Goal: Communication & Community: Participate in discussion

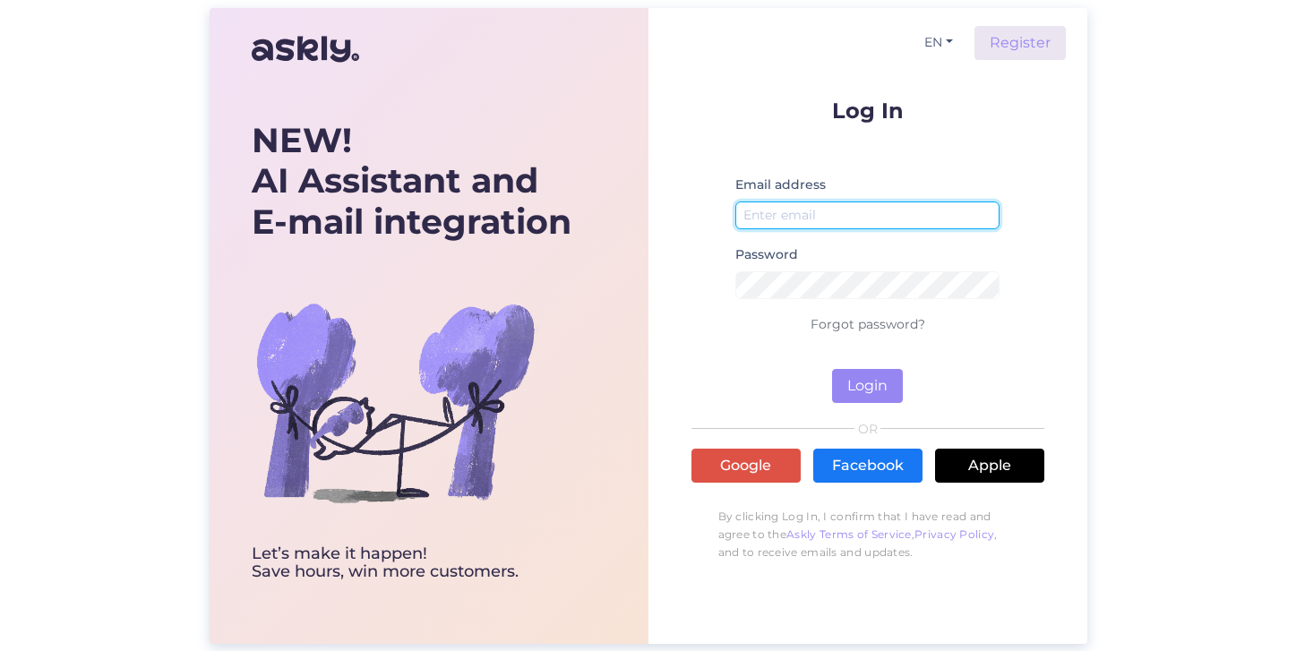
click at [827, 212] on input "email" at bounding box center [867, 215] width 265 height 28
type input "[EMAIL_ADDRESS][DOMAIN_NAME]"
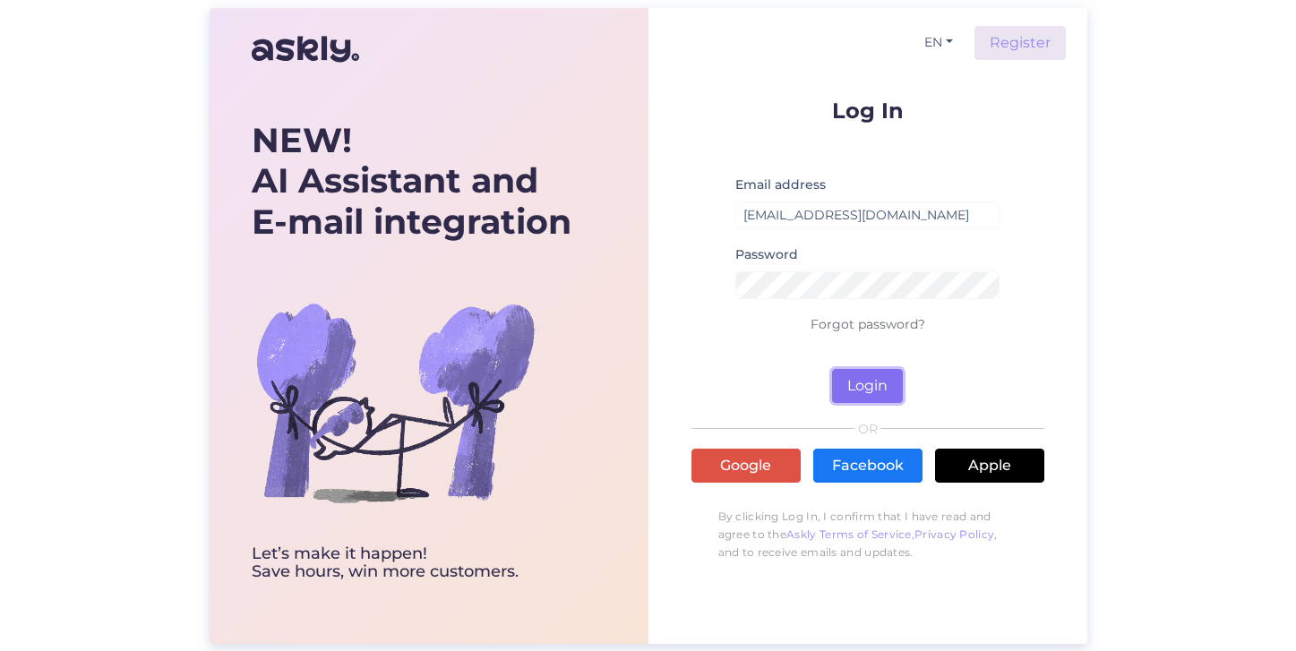
click at [878, 388] on button "Login" at bounding box center [867, 386] width 71 height 34
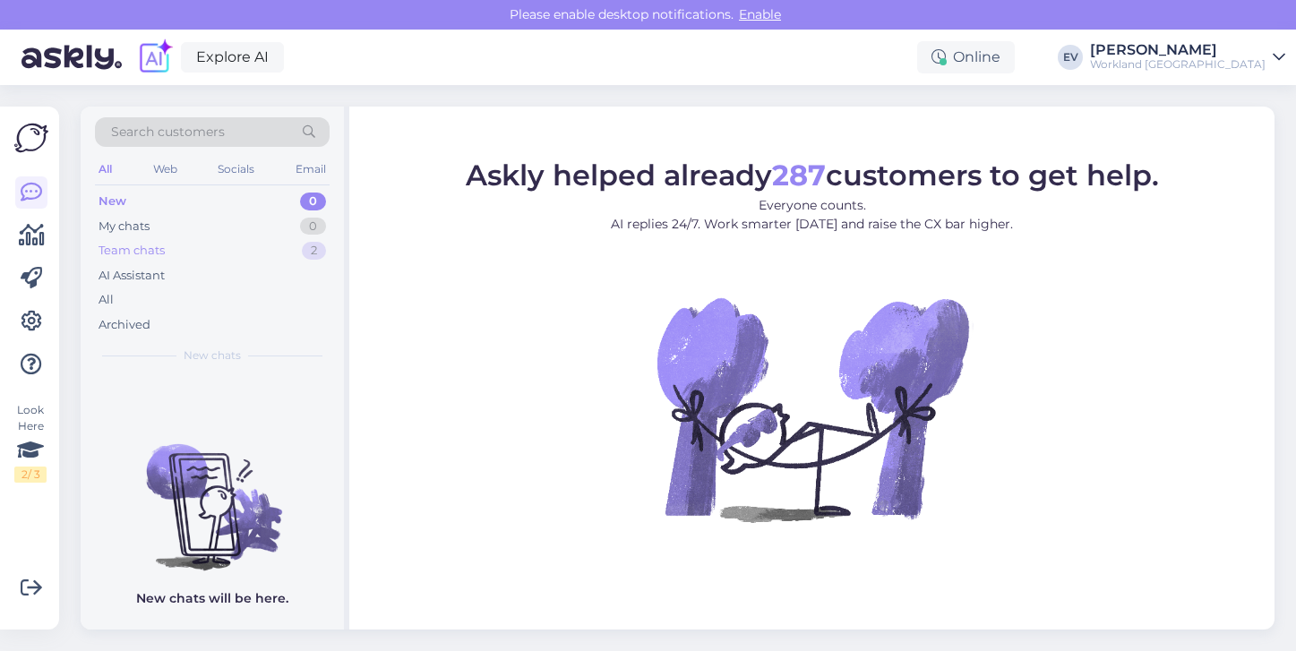
click at [221, 253] on div "Team chats 2" at bounding box center [212, 250] width 235 height 25
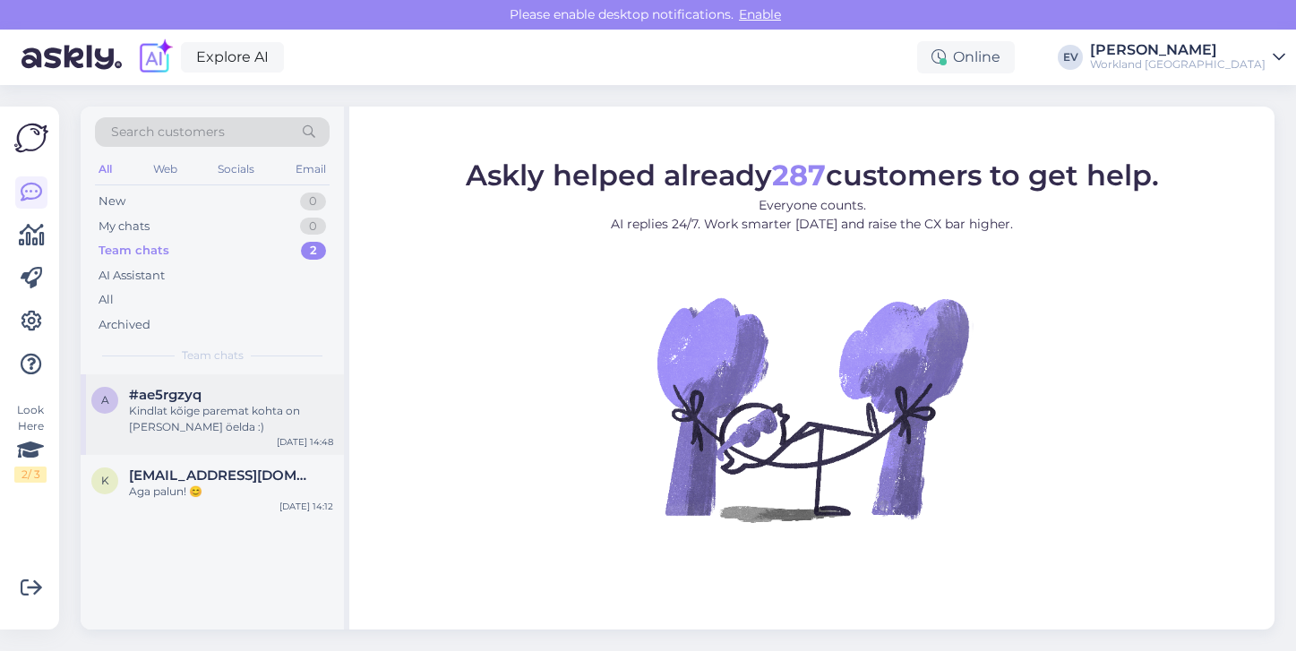
click at [220, 411] on div "Kindlat kõige paremat kohta on [PERSON_NAME] öelda :)" at bounding box center [231, 419] width 204 height 32
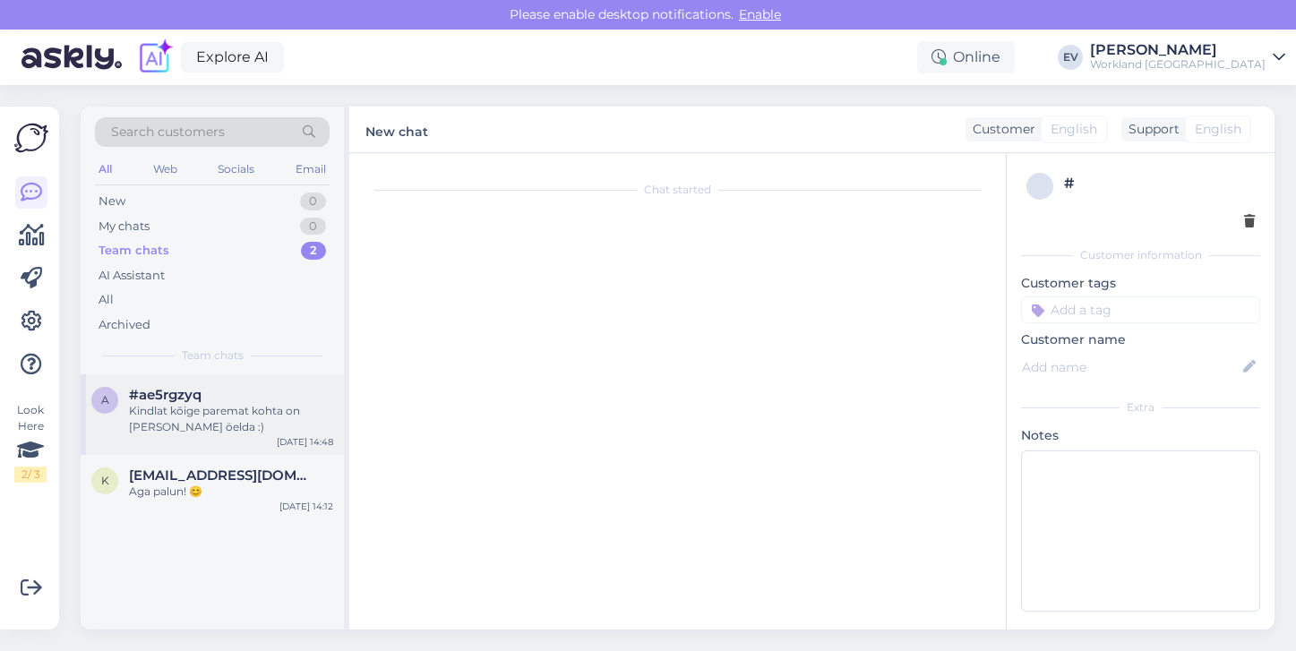
scroll to position [78, 0]
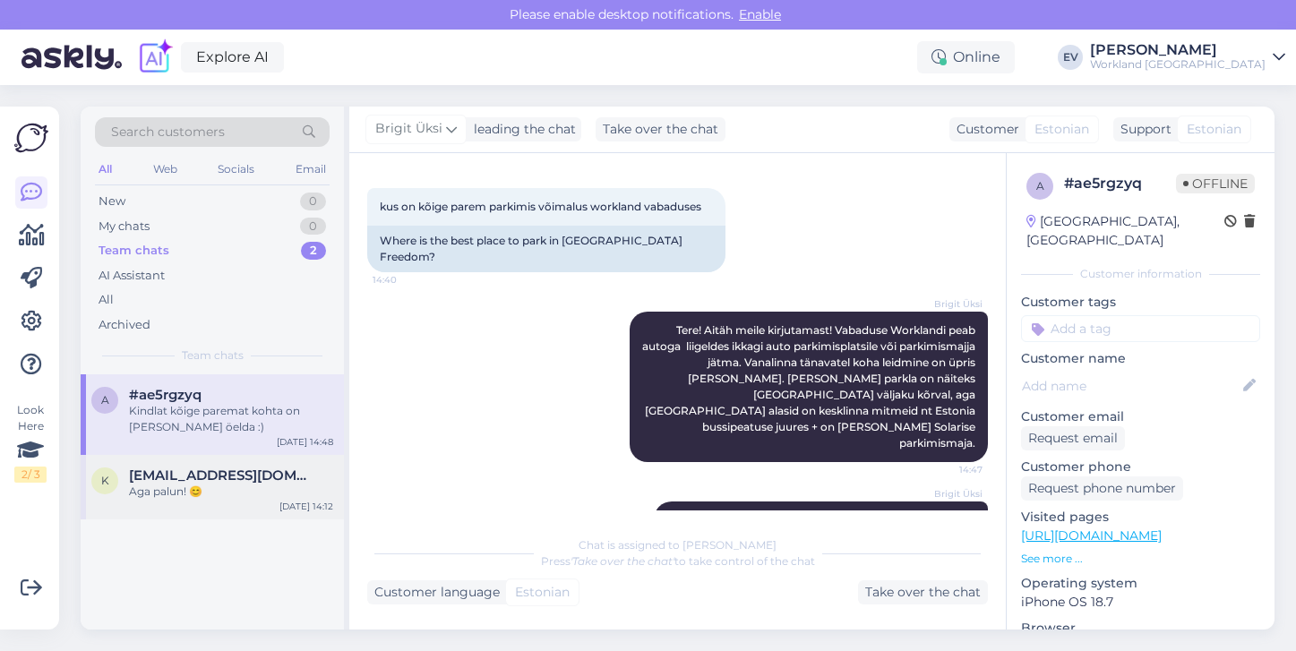
click at [222, 492] on div "Aga palun! 😊" at bounding box center [231, 491] width 204 height 16
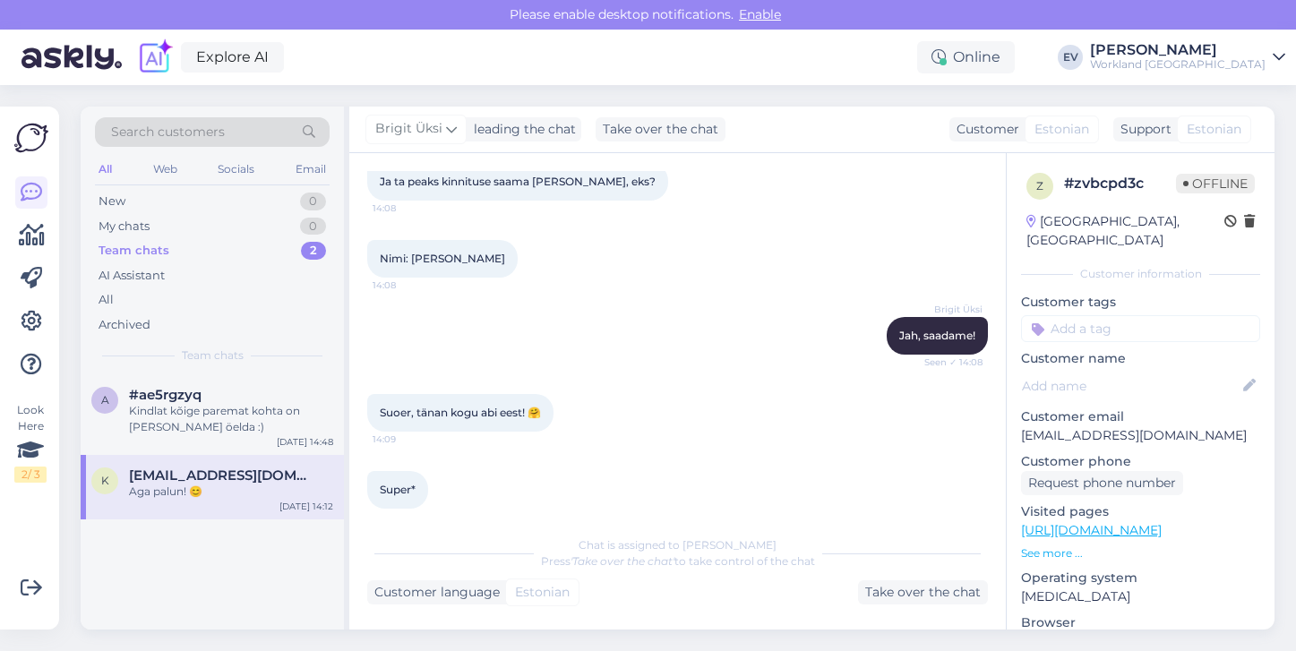
scroll to position [1559, 0]
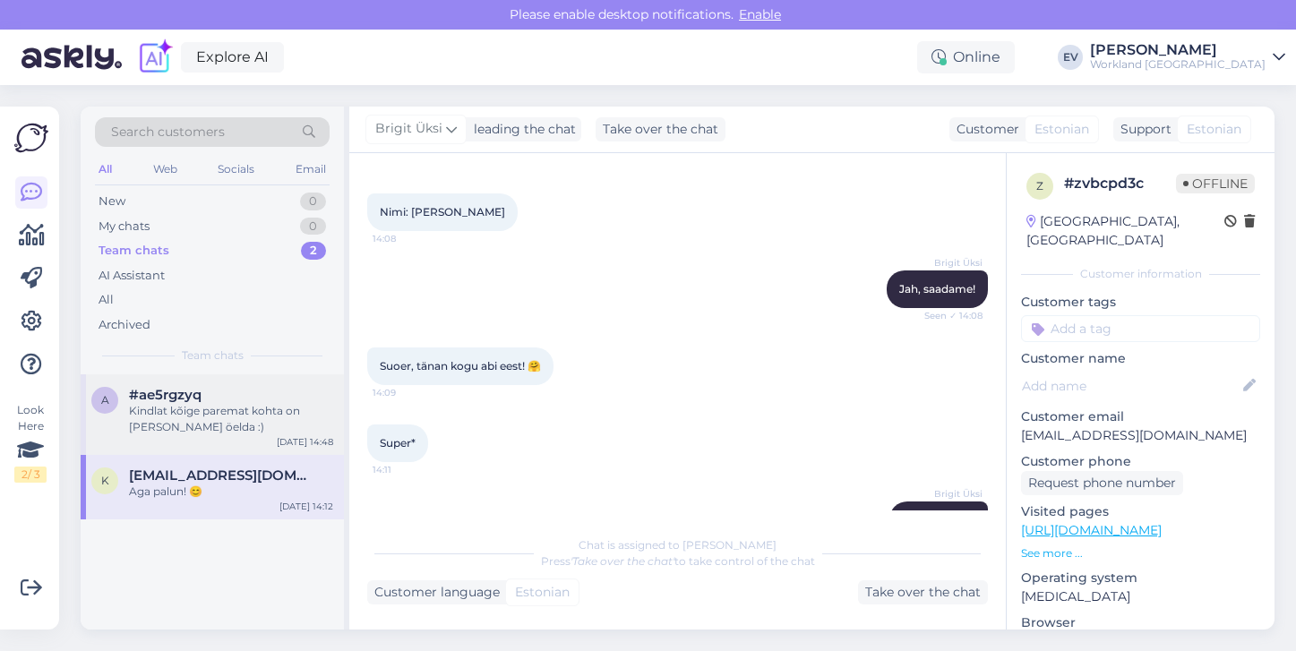
click at [227, 416] on div "Kindlat kõige paremat kohta on [PERSON_NAME] öelda :)" at bounding box center [231, 419] width 204 height 32
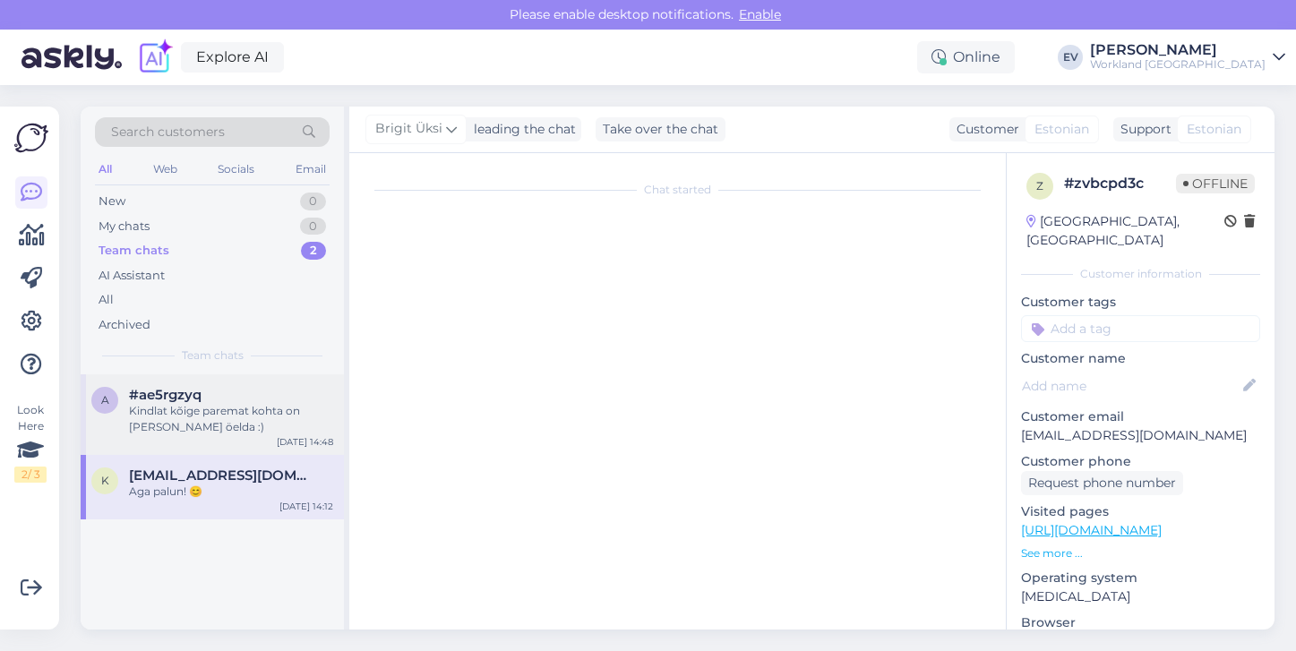
scroll to position [78, 0]
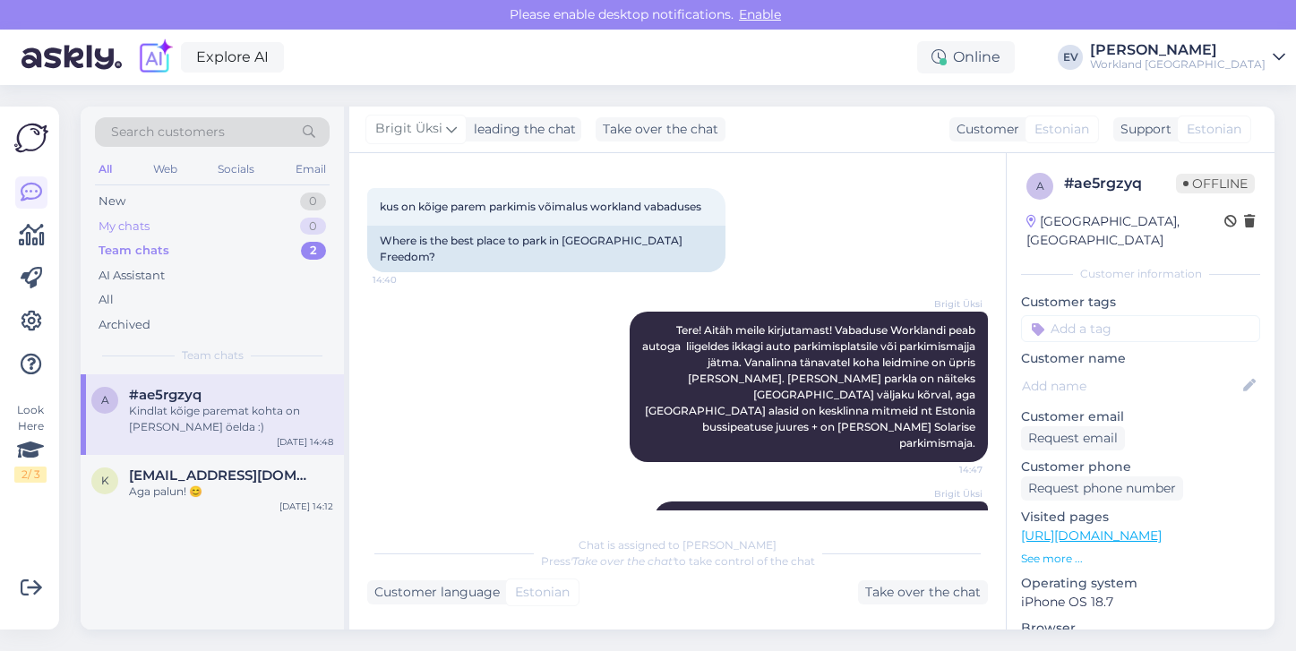
click at [156, 233] on div "My chats 0" at bounding box center [212, 226] width 235 height 25
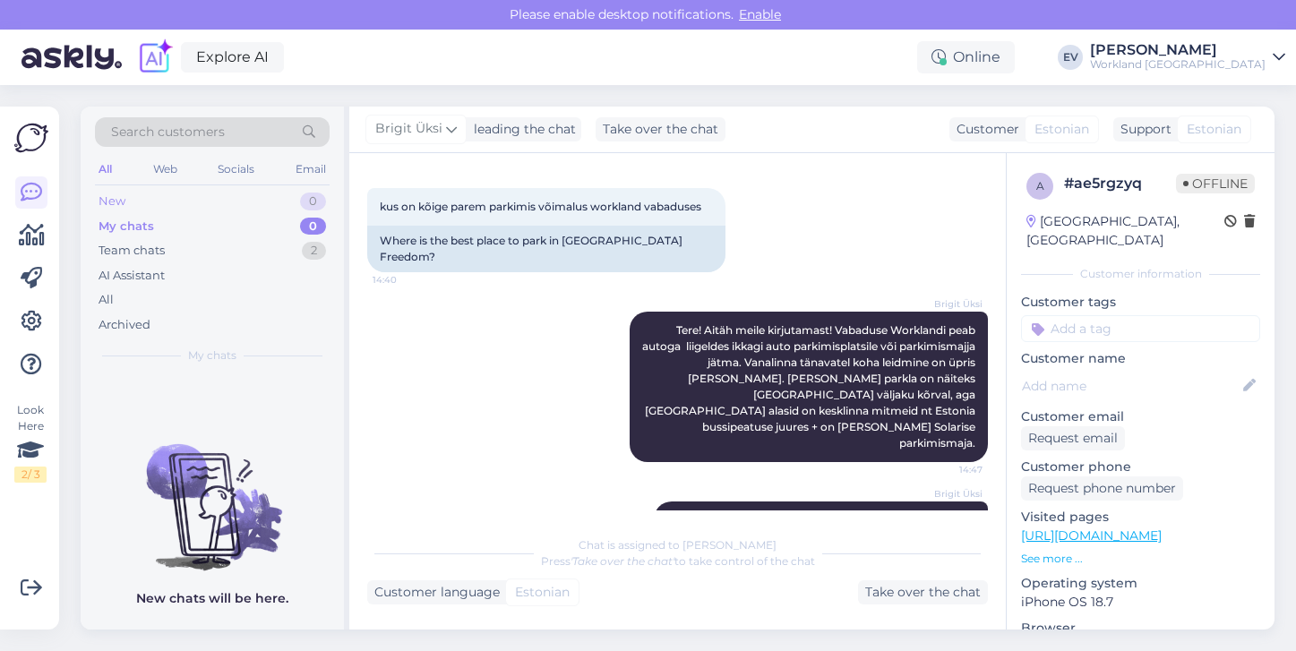
click at [178, 194] on div "New 0" at bounding box center [212, 201] width 235 height 25
click at [171, 230] on div "My chats 0" at bounding box center [212, 226] width 235 height 25
click at [171, 248] on div "Team chats 2" at bounding box center [212, 250] width 235 height 25
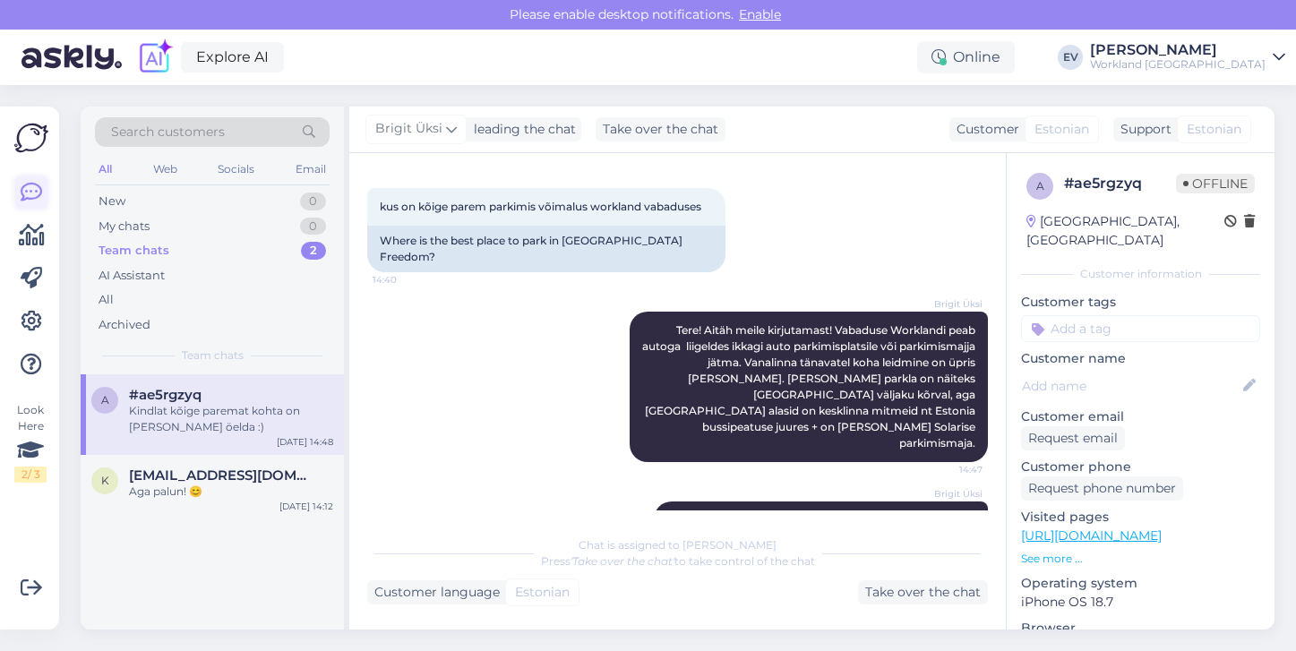
click at [34, 194] on icon at bounding box center [31, 192] width 21 height 21
click at [174, 201] on div "New 0" at bounding box center [212, 201] width 235 height 25
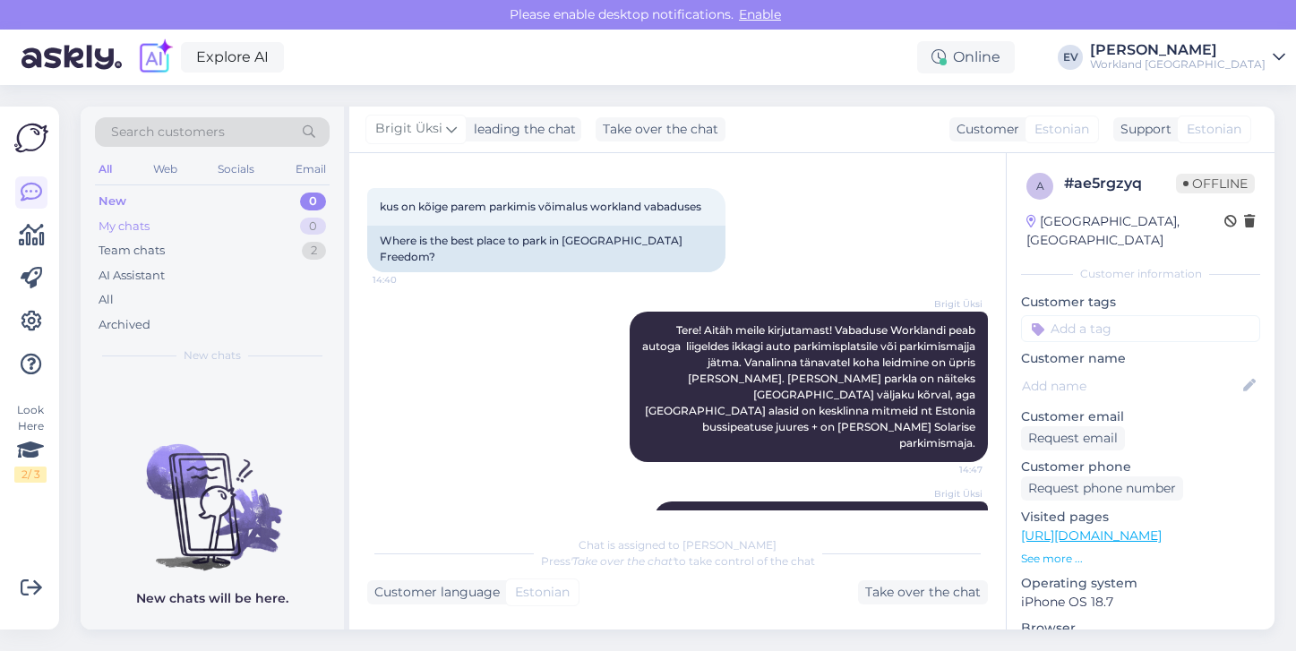
click at [172, 223] on div "My chats 0" at bounding box center [212, 226] width 235 height 25
click at [166, 193] on div "New 0" at bounding box center [212, 201] width 235 height 25
